Goal: Task Accomplishment & Management: Complete application form

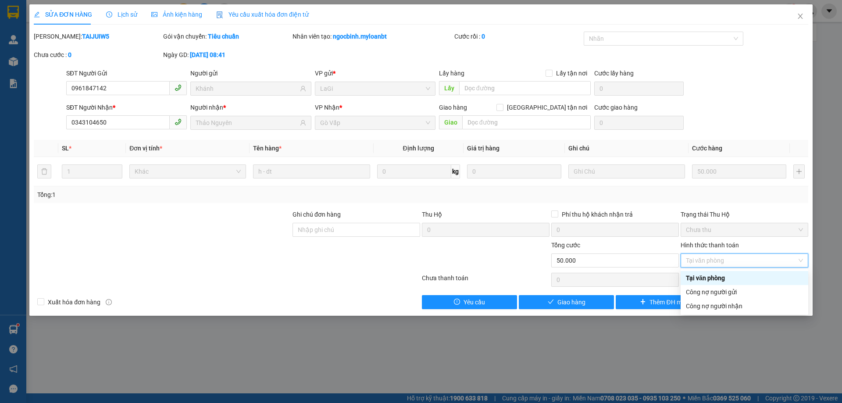
click at [745, 274] on div "Tại văn phòng" at bounding box center [744, 278] width 117 height 10
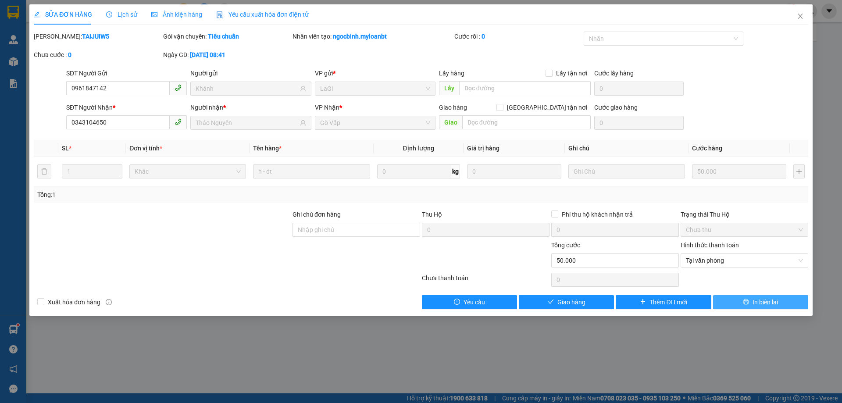
click at [745, 302] on icon "printer" at bounding box center [746, 302] width 6 height 6
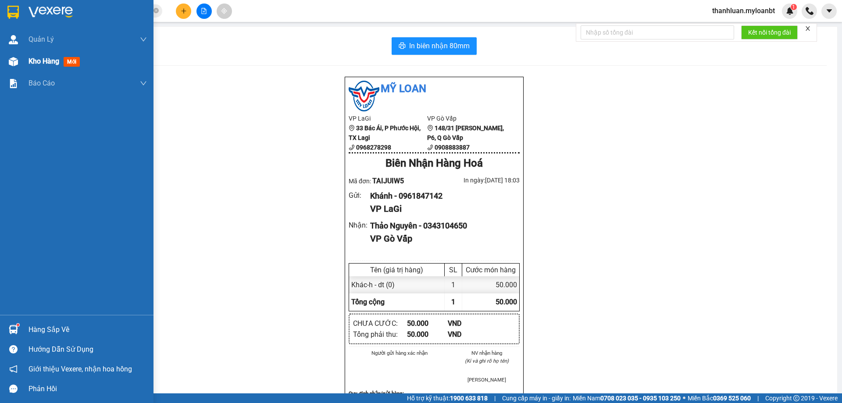
click at [0, 67] on div "Kho hàng mới" at bounding box center [77, 61] width 154 height 22
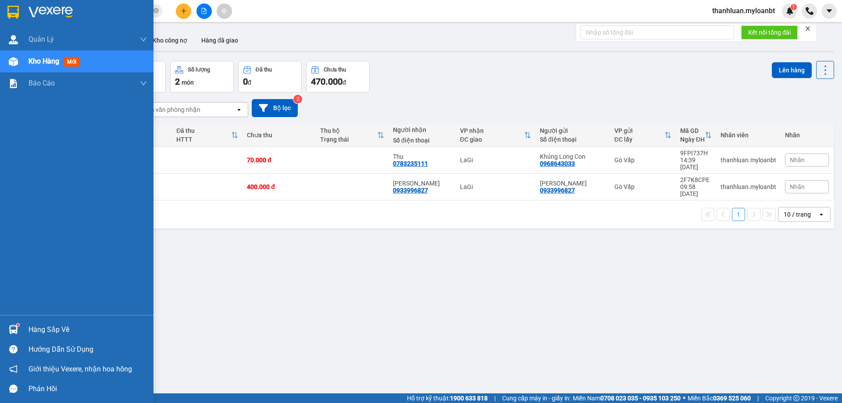
click at [14, 330] on img at bounding box center [13, 329] width 9 height 9
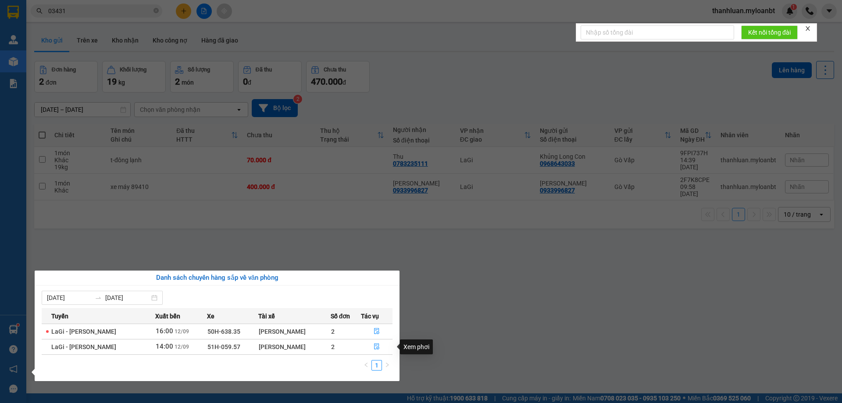
click at [530, 307] on section "Kết quả tìm kiếm ( 48 ) Bộ lọc Mã ĐH Trạng thái Món hàng Thu hộ Tổng cước Chưa …" at bounding box center [421, 201] width 842 height 403
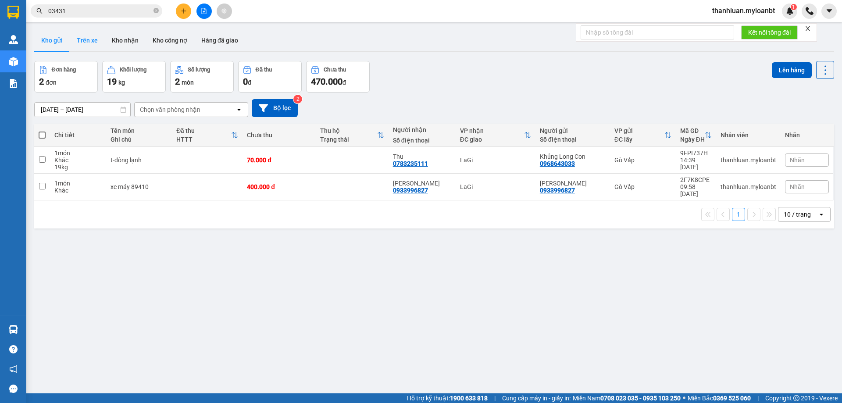
click at [82, 37] on button "Trên xe" at bounding box center [87, 40] width 35 height 21
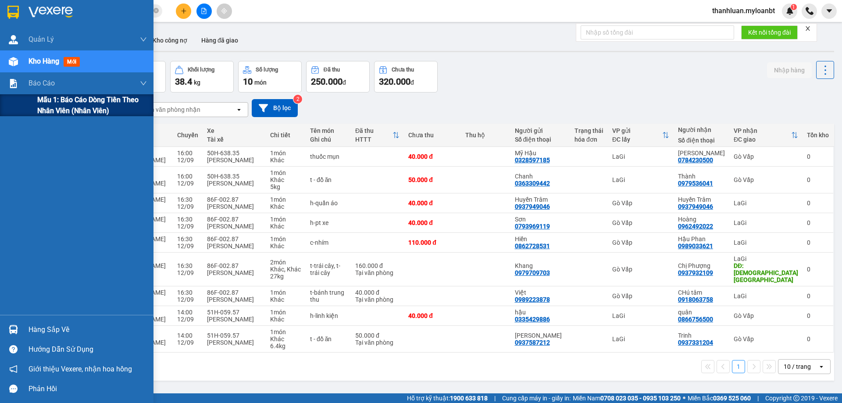
click at [41, 98] on span "Mẫu 1: Báo cáo dòng tiền theo nhân viên (Nhân viên)" at bounding box center [92, 105] width 110 height 22
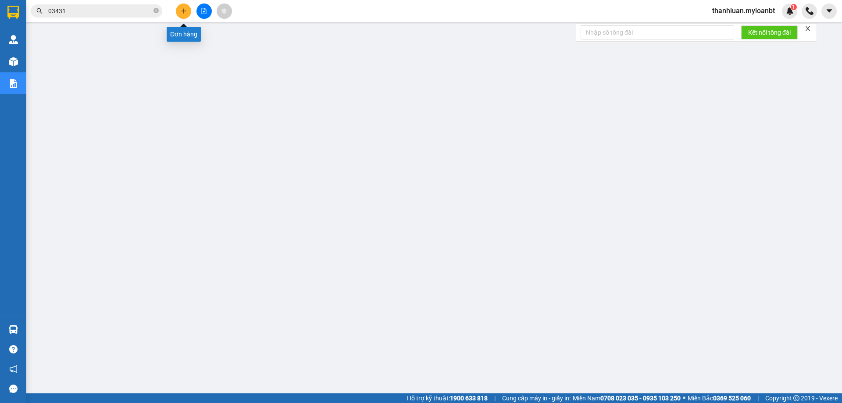
click at [189, 11] on button at bounding box center [183, 11] width 15 height 15
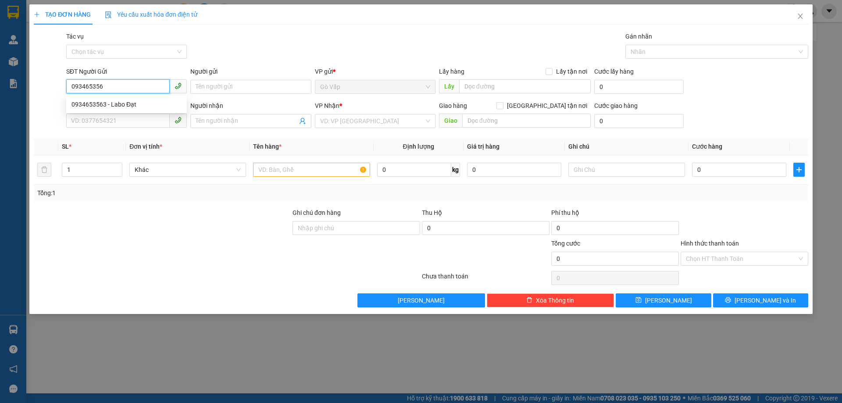
type input "0934653563"
click at [137, 107] on div "0934653563 - Labo Đạt" at bounding box center [127, 105] width 110 height 10
type input "Labo Đạt"
type input "0907422432"
type input "BS Pho"
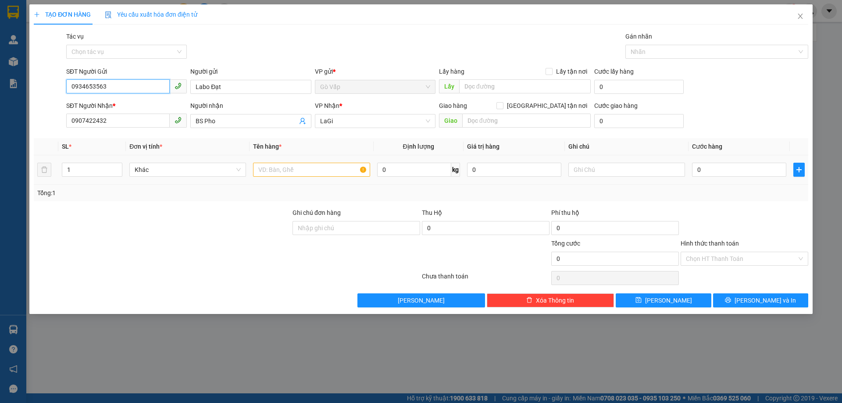
type input "0934653563"
click at [279, 170] on input "text" at bounding box center [311, 170] width 117 height 14
type input "h-răng"
click at [749, 175] on input "0" at bounding box center [739, 170] width 94 height 14
type input "40"
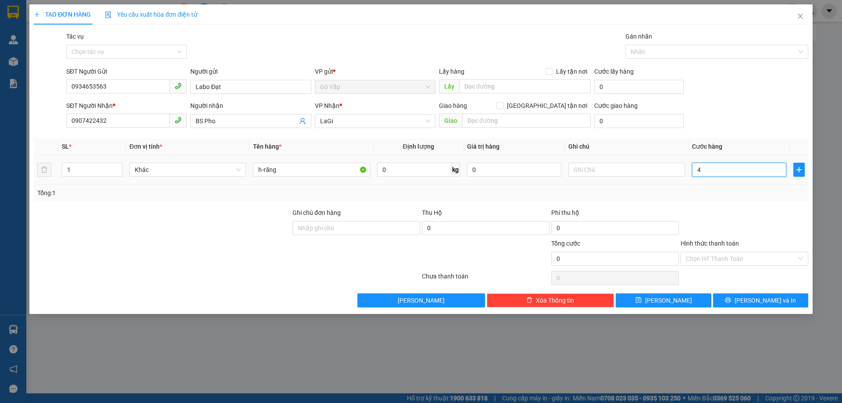
type input "40"
type input "40.000"
click at [713, 231] on div at bounding box center [744, 223] width 129 height 31
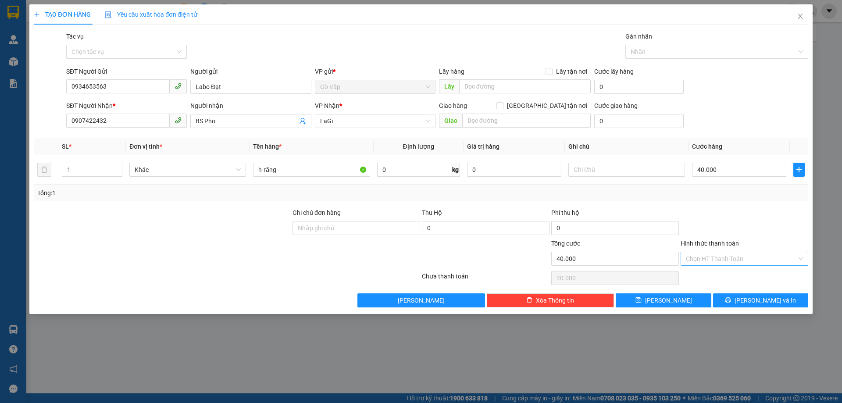
click at [723, 264] on input "Hình thức thanh toán" at bounding box center [741, 258] width 111 height 13
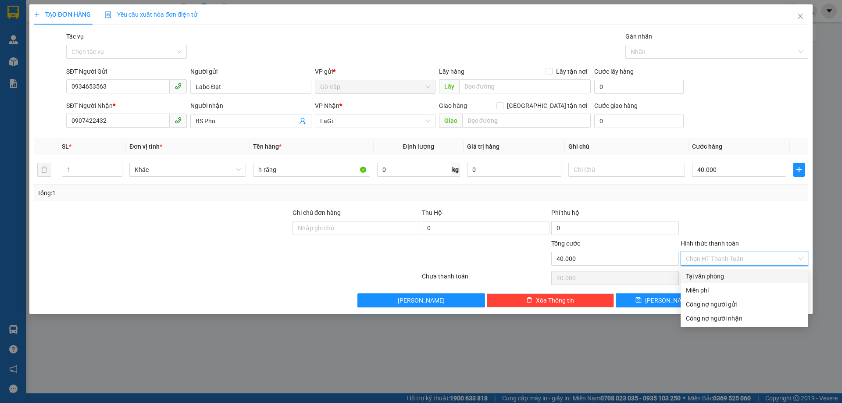
click at [725, 275] on div "Tại văn phòng" at bounding box center [744, 277] width 117 height 10
type input "0"
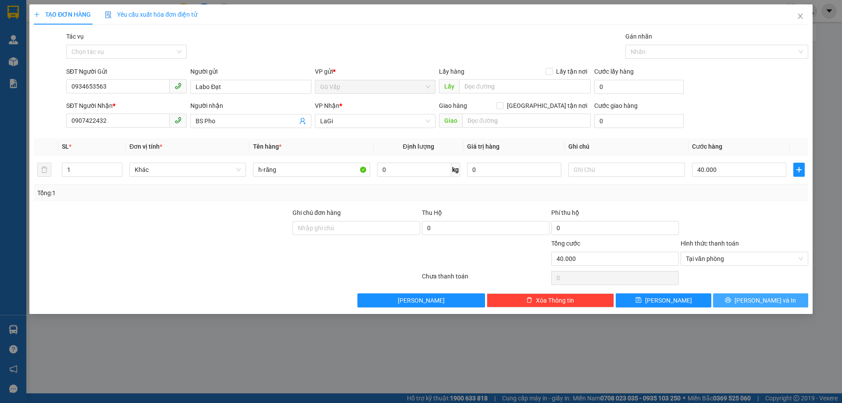
click at [763, 301] on span "[PERSON_NAME] và In" at bounding box center [765, 301] width 61 height 10
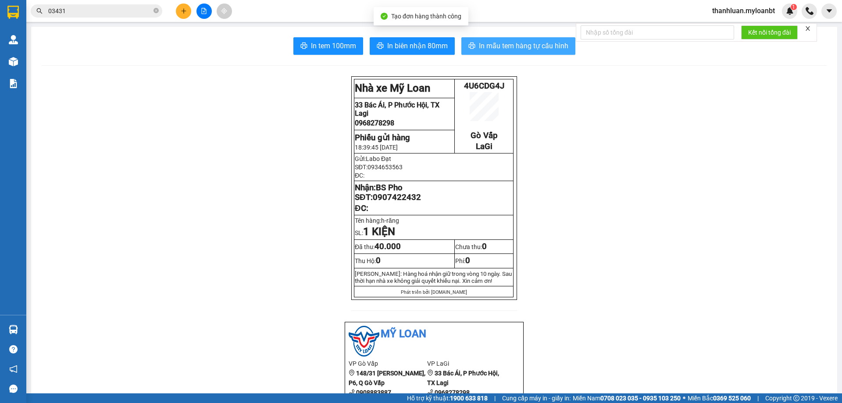
click at [528, 44] on span "In mẫu tem hàng tự cấu hình" at bounding box center [524, 45] width 90 height 11
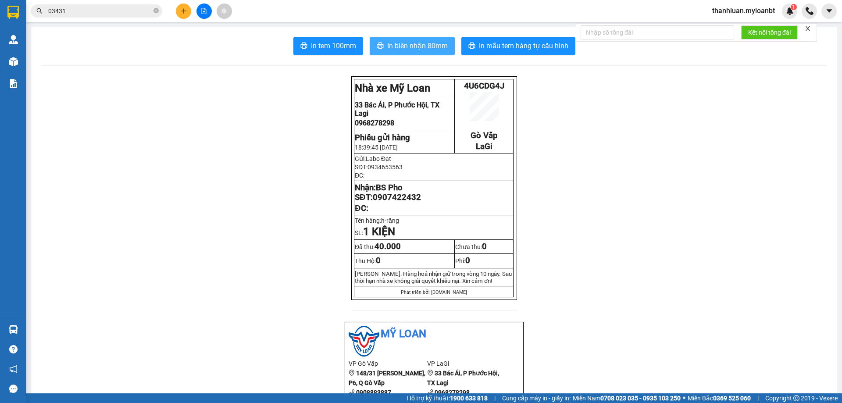
click at [412, 47] on span "In biên nhận 80mm" at bounding box center [417, 45] width 61 height 11
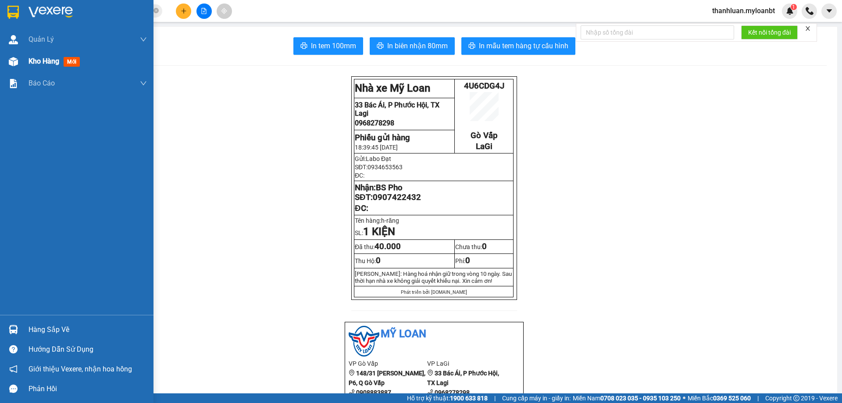
click at [29, 57] on span "Kho hàng" at bounding box center [44, 61] width 31 height 8
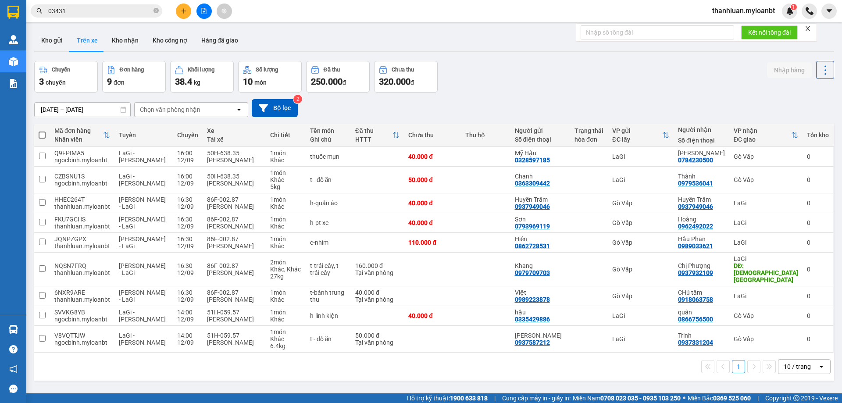
click at [545, 41] on div "Kho gửi Trên xe Kho nhận Kho công nợ Hàng đã giao" at bounding box center [434, 41] width 800 height 23
drag, startPoint x: 134, startPoint y: 41, endPoint x: 145, endPoint y: 40, distance: 11.0
click at [134, 41] on button "Kho nhận" at bounding box center [125, 40] width 41 height 21
type input "[DATE] – [DATE]"
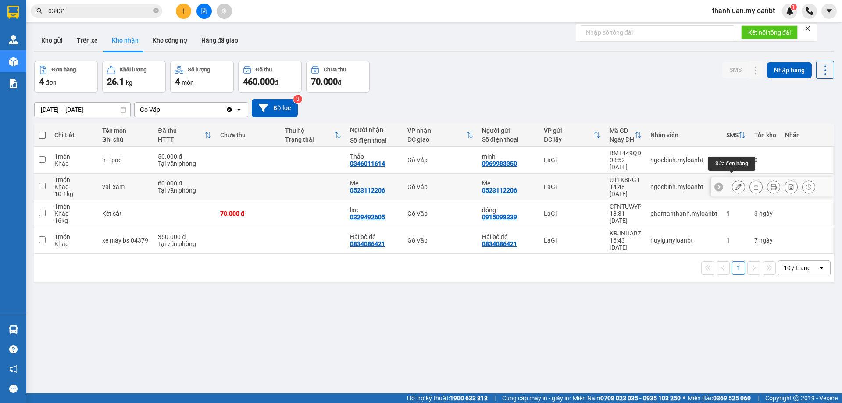
click at [736, 184] on icon at bounding box center [739, 187] width 6 height 6
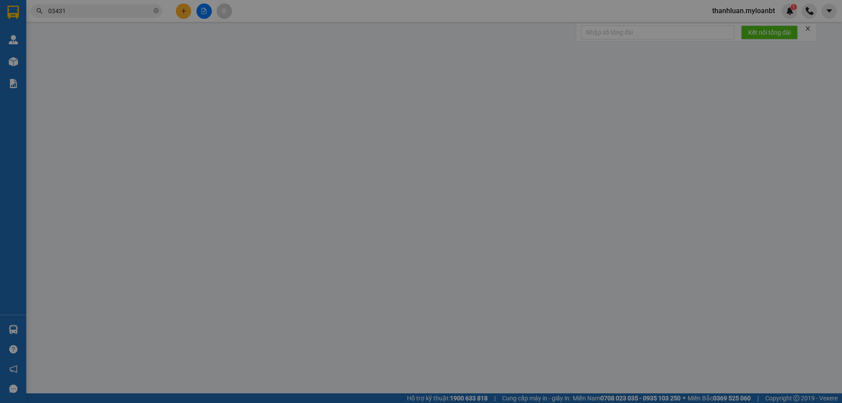
type input "0523112206"
type input "Mè"
type input "0523112206"
type input "Mè"
type input "60.000"
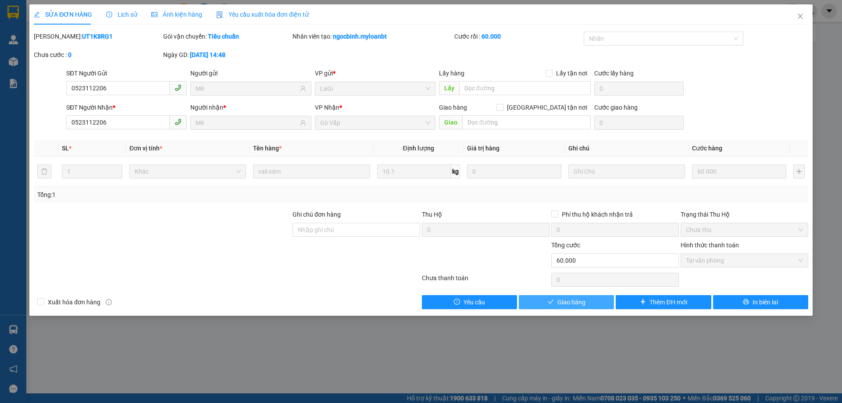
click at [574, 303] on span "Giao hàng" at bounding box center [572, 302] width 28 height 10
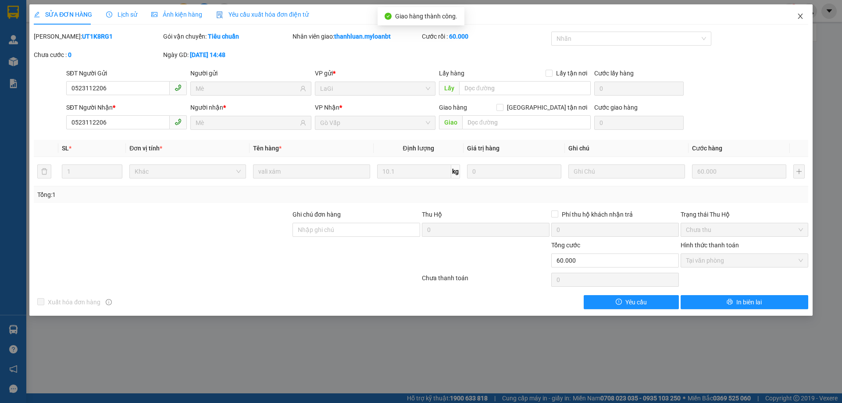
click at [806, 22] on span "Close" at bounding box center [800, 16] width 25 height 25
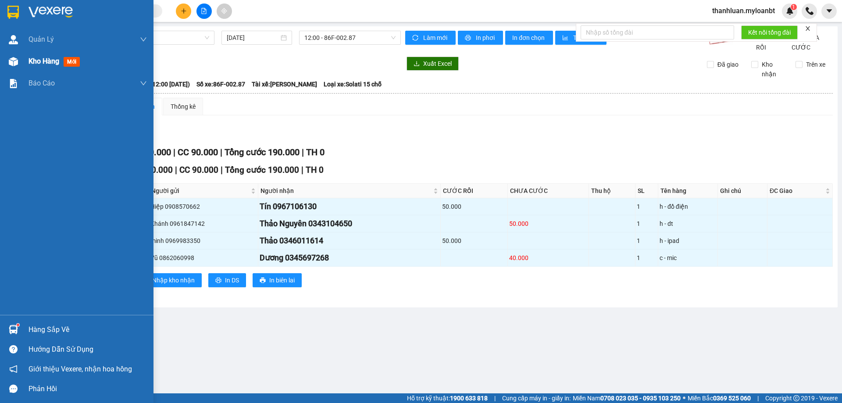
click at [12, 55] on div at bounding box center [13, 61] width 15 height 15
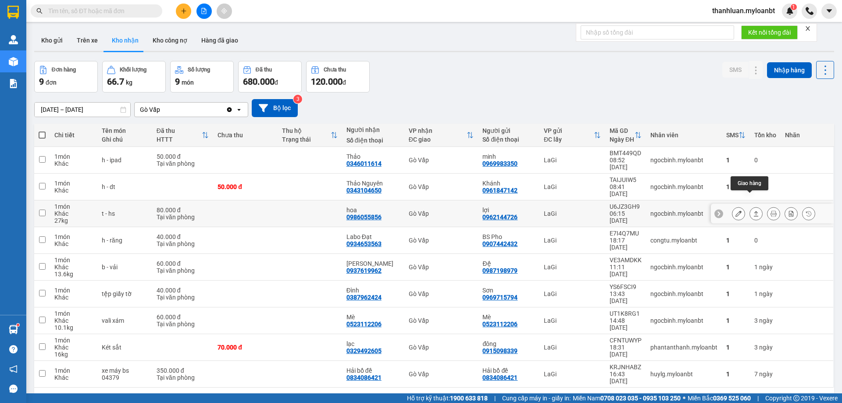
click at [753, 211] on icon at bounding box center [756, 214] width 6 height 6
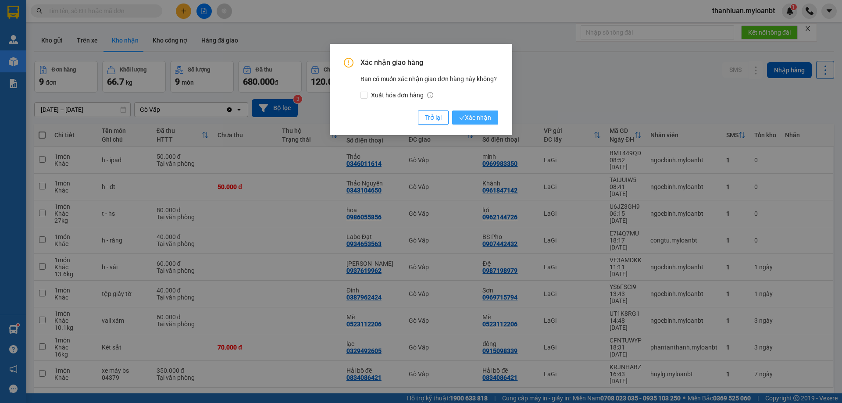
click at [491, 112] on button "Xác nhận" at bounding box center [475, 118] width 46 height 14
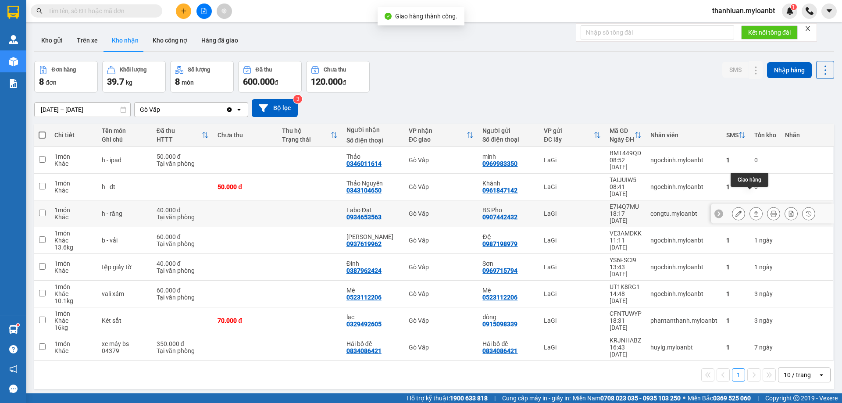
click at [753, 211] on icon at bounding box center [756, 214] width 6 height 6
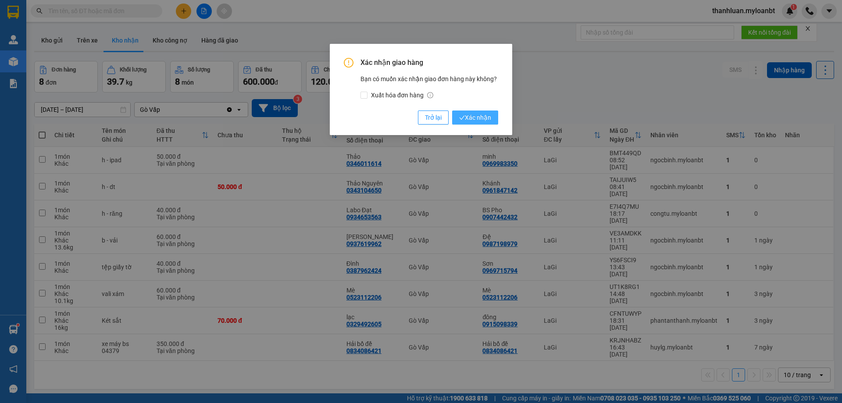
click at [485, 117] on span "Xác nhận" at bounding box center [475, 118] width 32 height 10
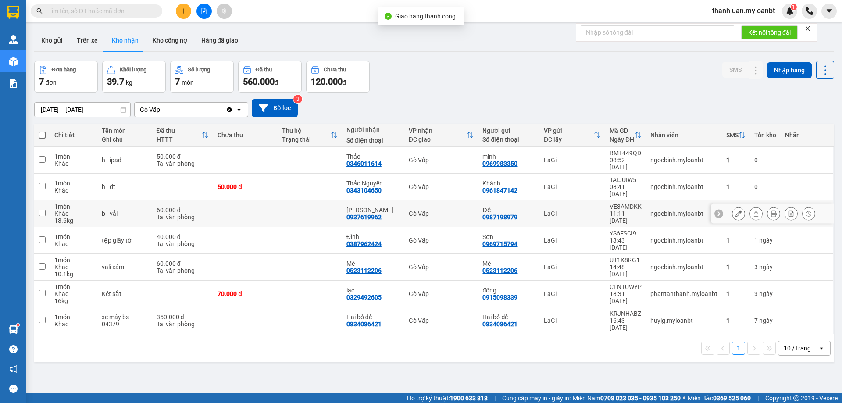
click at [753, 211] on icon at bounding box center [756, 214] width 6 height 6
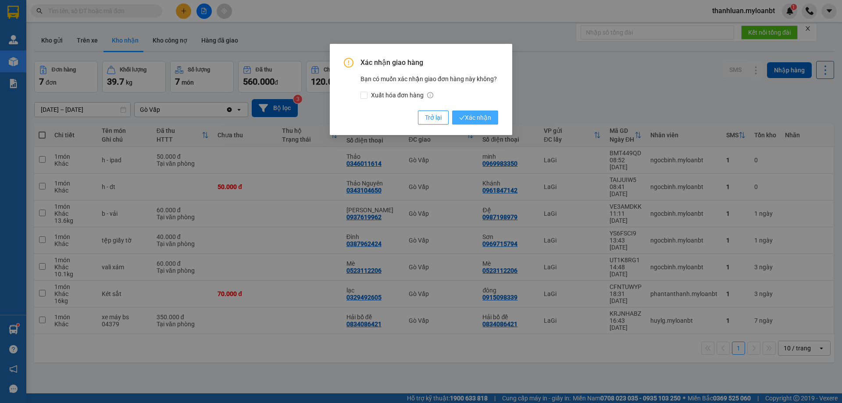
click at [473, 116] on span "Xác nhận" at bounding box center [475, 118] width 32 height 10
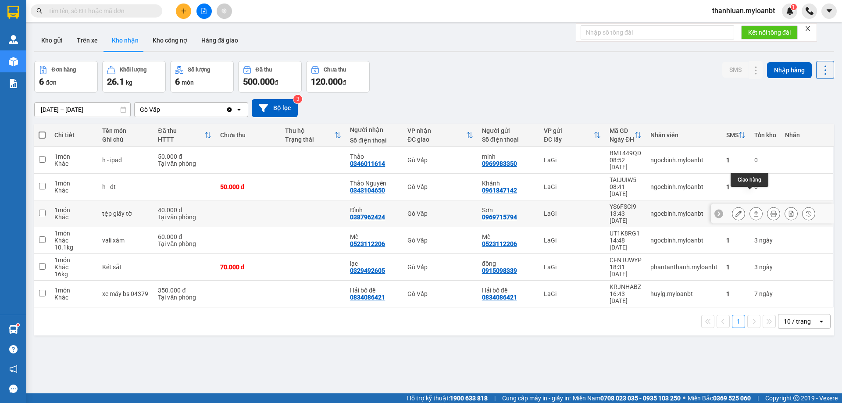
click at [753, 211] on icon at bounding box center [756, 214] width 6 height 6
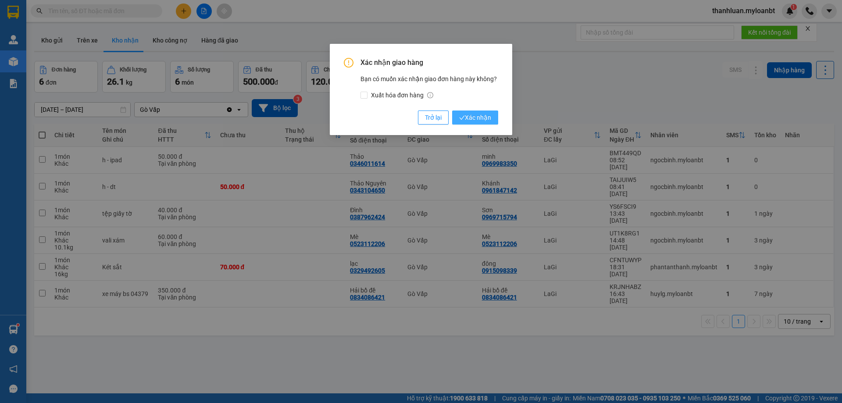
click at [480, 112] on button "Xác nhận" at bounding box center [475, 118] width 46 height 14
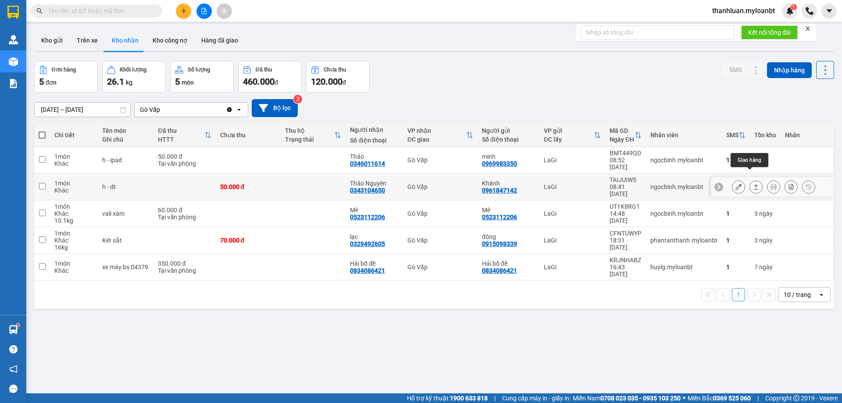
click at [753, 184] on icon at bounding box center [756, 187] width 6 height 6
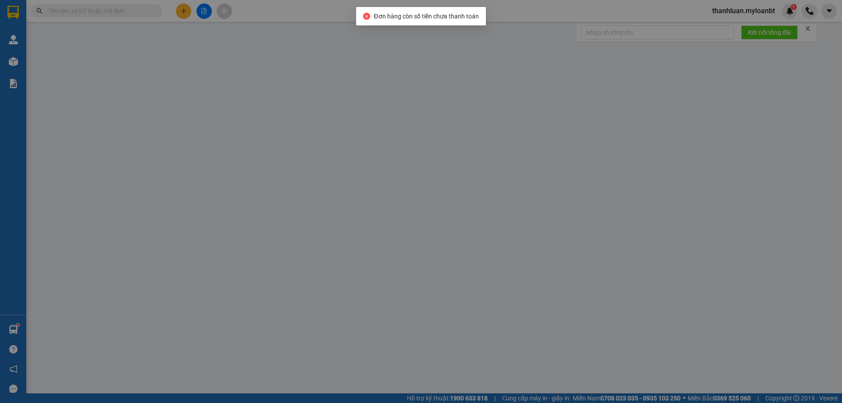
type input "0961847142"
type input "Khánh"
type input "0343104650"
type input "Thảo Nguyên"
type input "50.000"
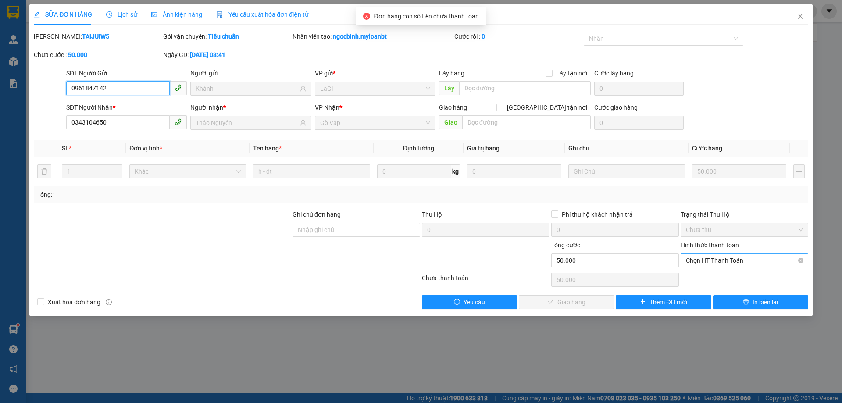
click at [721, 261] on span "Chọn HT Thanh Toán" at bounding box center [744, 260] width 117 height 13
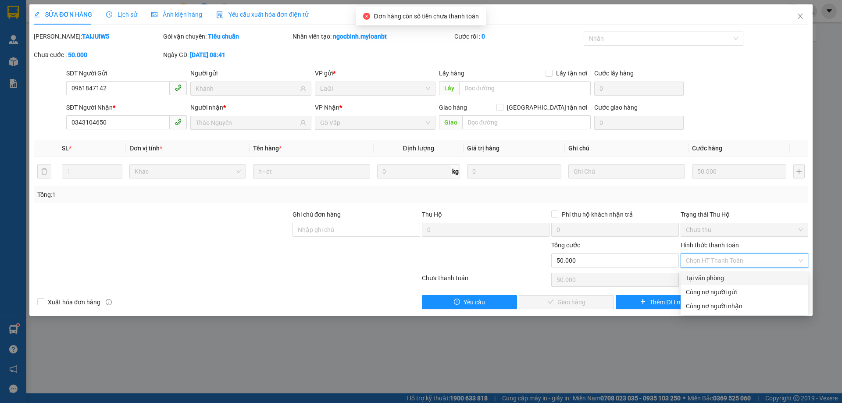
click at [724, 274] on div "Tại văn phòng" at bounding box center [744, 278] width 117 height 10
type input "0"
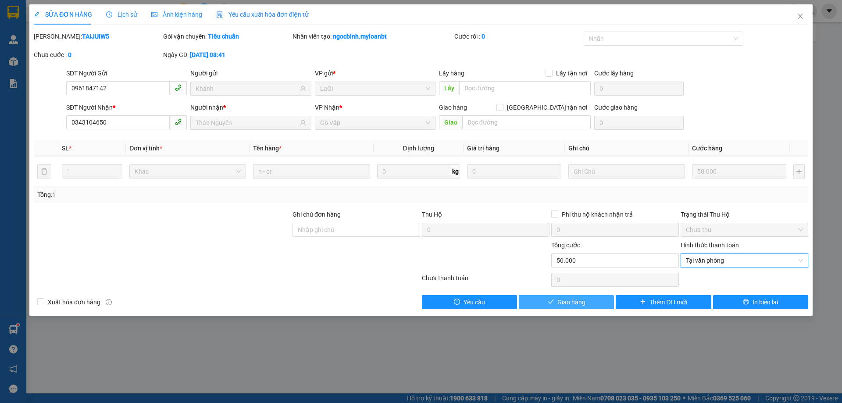
click at [591, 303] on button "Giao hàng" at bounding box center [566, 302] width 95 height 14
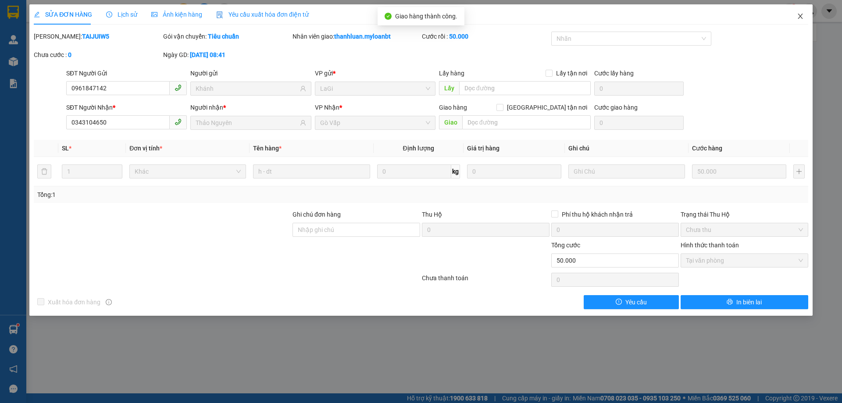
click at [801, 19] on icon "close" at bounding box center [800, 16] width 7 height 7
